Goal: Information Seeking & Learning: Learn about a topic

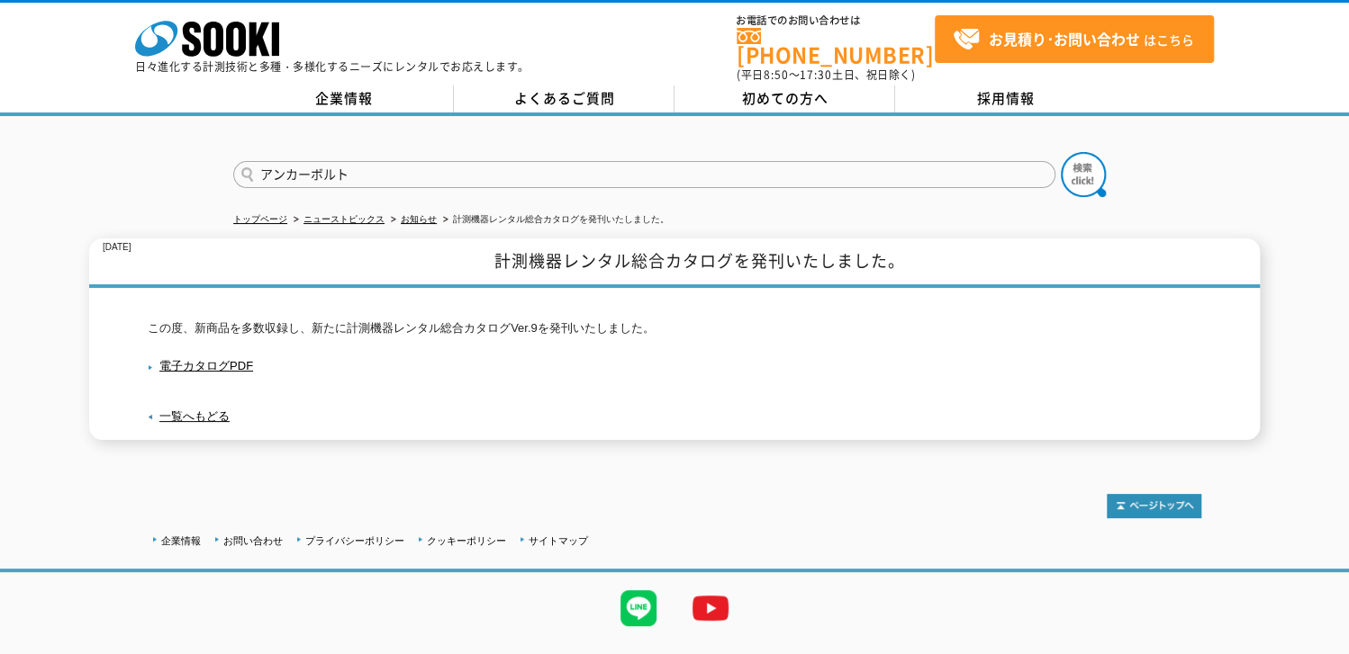
type input "アンカーボルト"
click at [1061, 152] on button at bounding box center [1083, 174] width 45 height 45
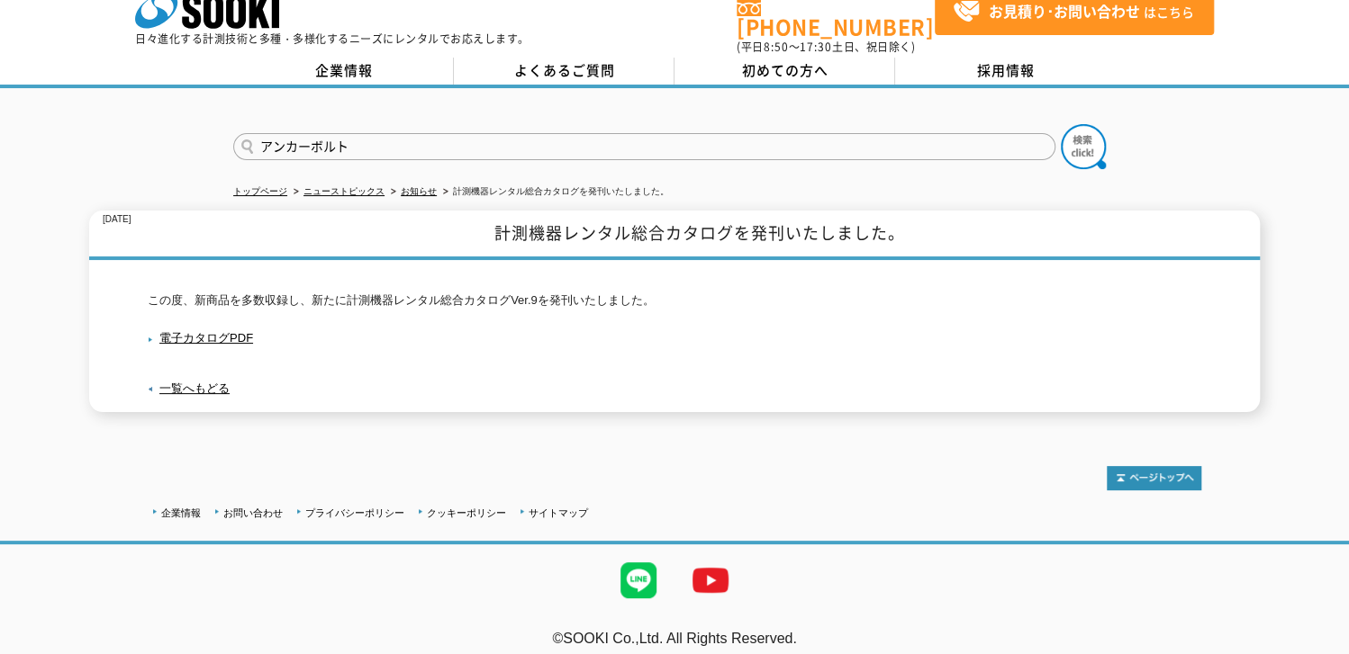
scroll to position [30, 0]
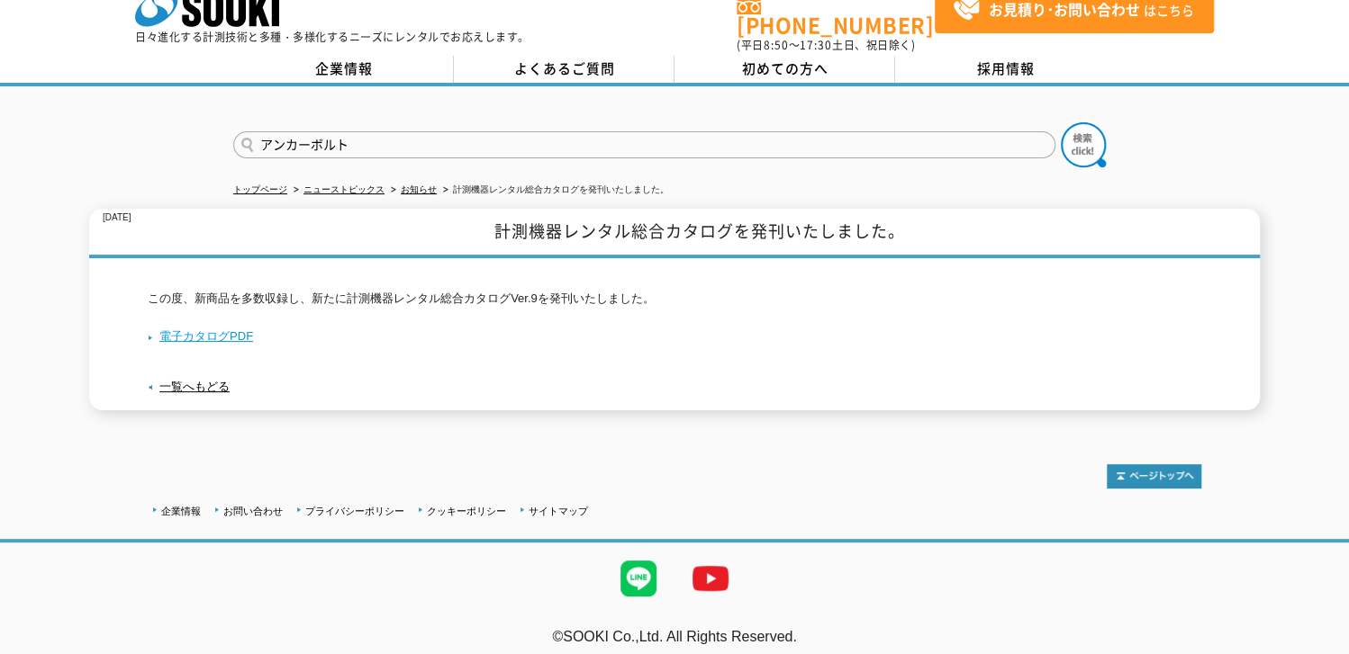
click at [215, 329] on link "電子カタログPDF" at bounding box center [200, 336] width 105 height 14
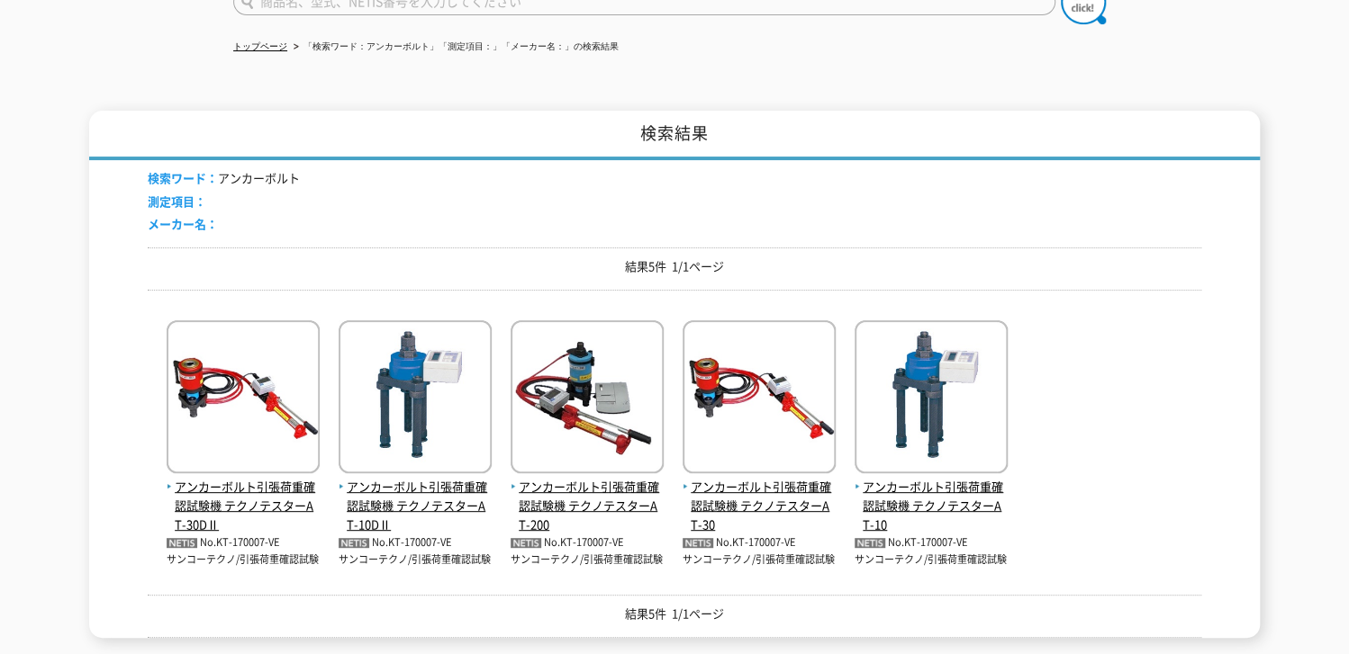
scroll to position [180, 0]
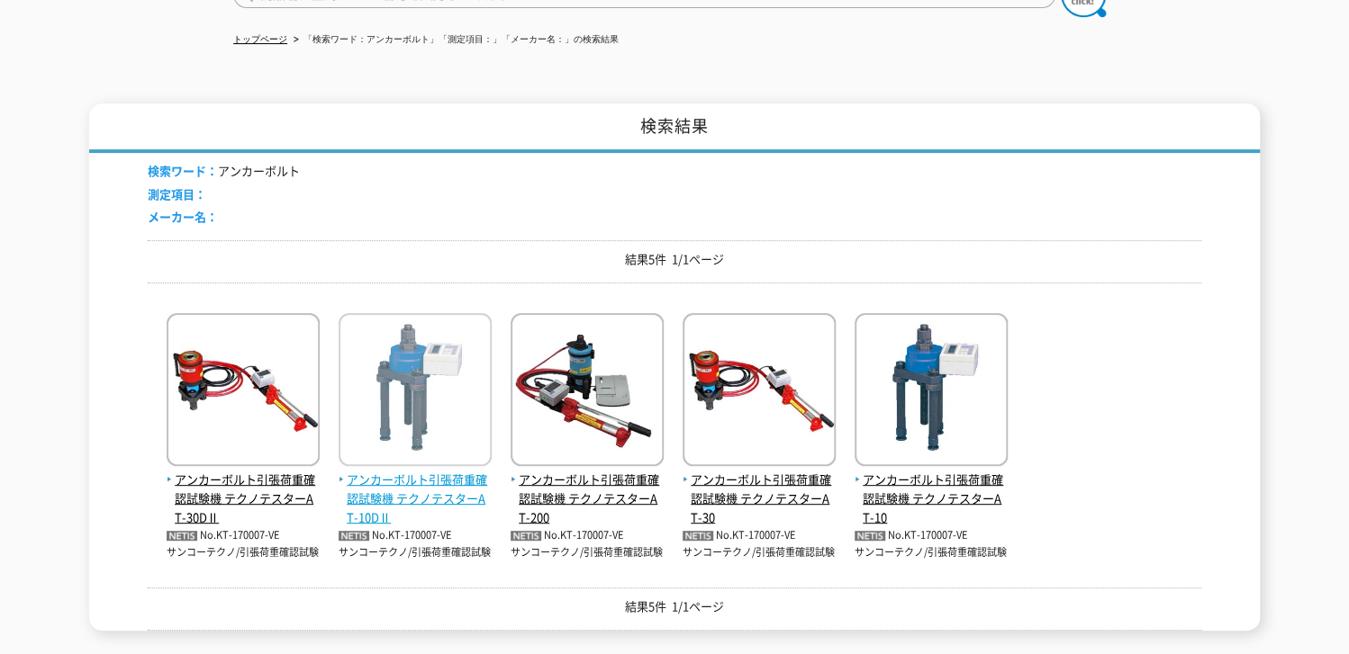
click at [432, 474] on span "アンカーボルト引張荷重確認試験機 テクノテスターAT-10DⅡ" at bounding box center [415, 499] width 153 height 56
click at [429, 473] on span "アンカーボルト引張荷重確認試験機 テクノテスターAT-10DⅡ" at bounding box center [415, 499] width 153 height 56
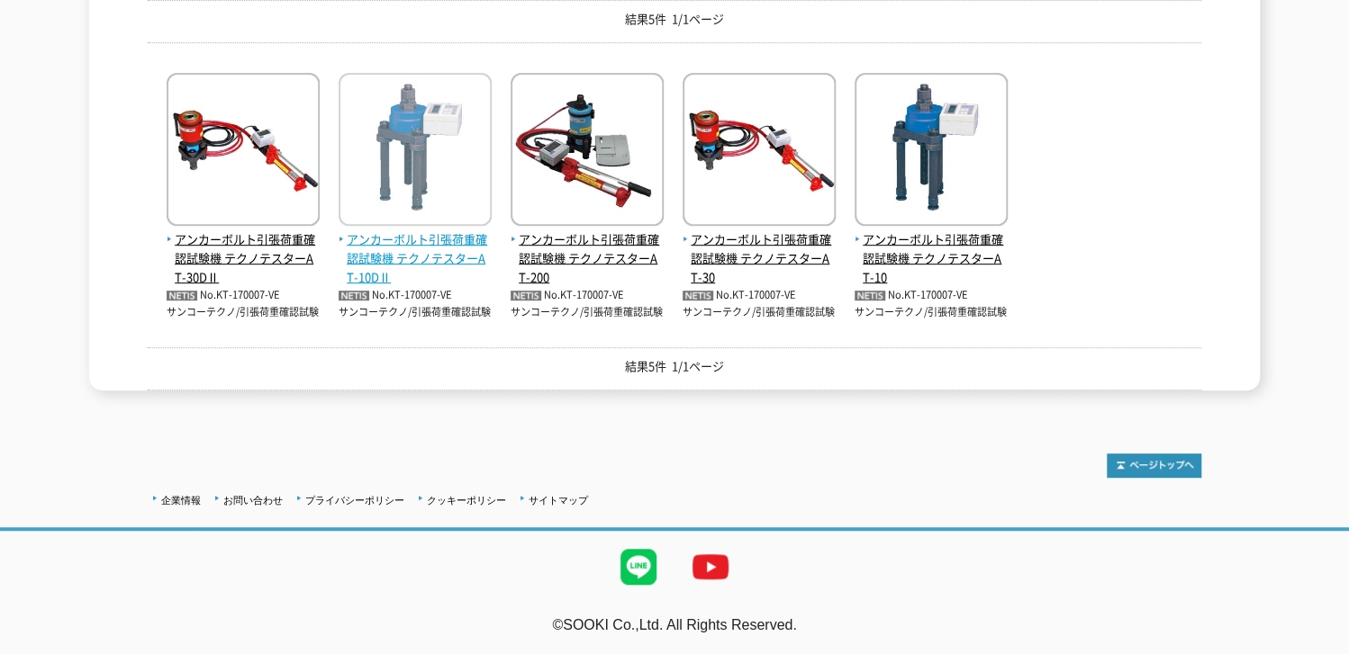
scroll to position [243, 0]
